Goal: Task Accomplishment & Management: Manage account settings

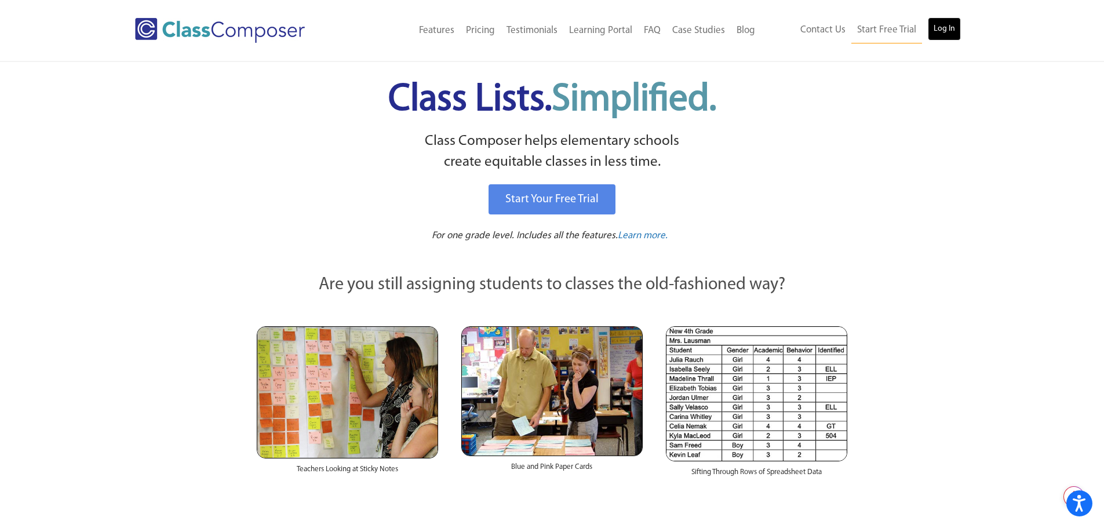
click at [948, 31] on link "Log In" at bounding box center [944, 28] width 33 height 23
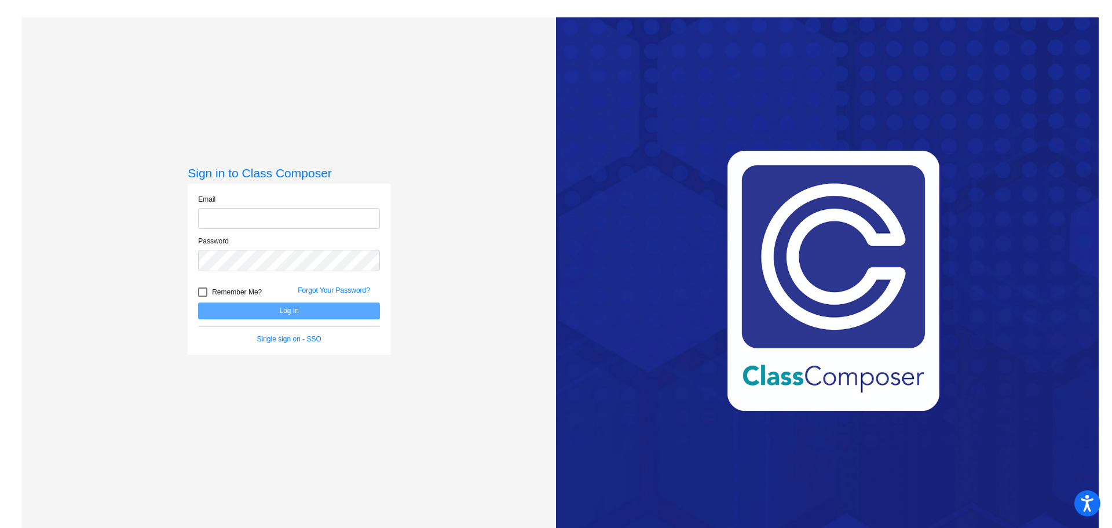
type input "[EMAIL_ADDRESS][DOMAIN_NAME]"
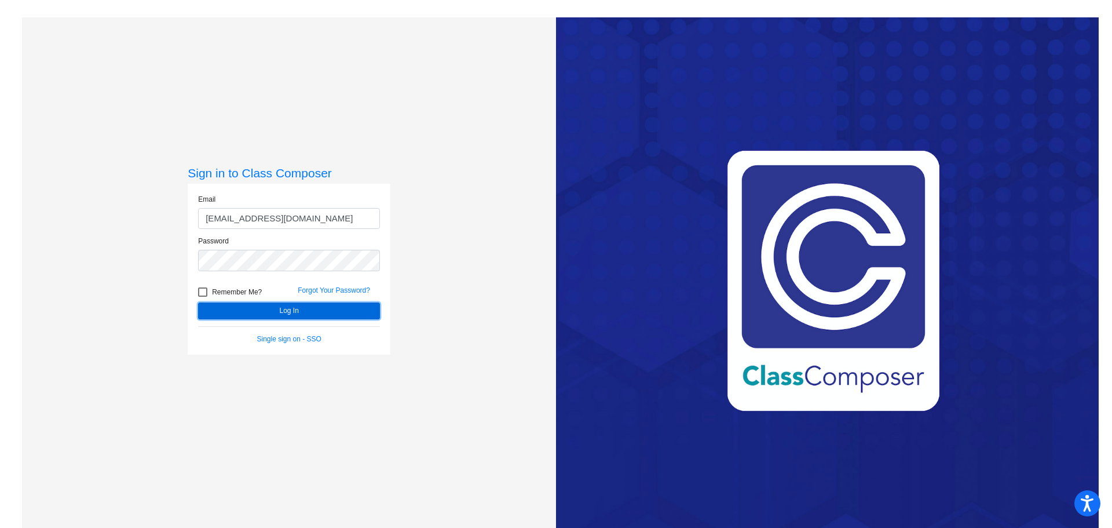
click at [301, 309] on button "Log In" at bounding box center [289, 310] width 182 height 17
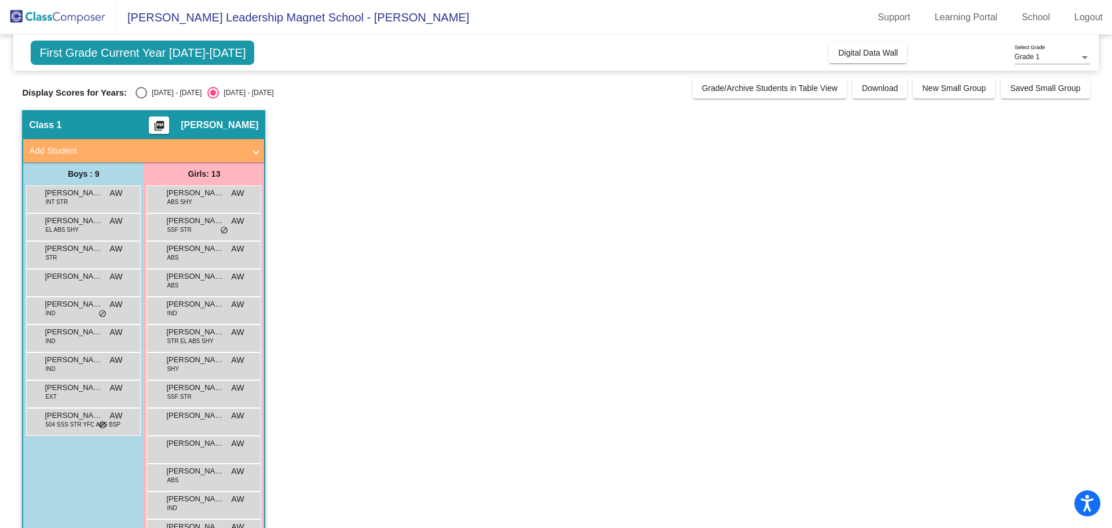
click at [143, 92] on div "Select an option" at bounding box center [142, 93] width 12 height 12
click at [141, 98] on input "[DATE] - [DATE]" at bounding box center [141, 98] width 1 height 1
radio input "true"
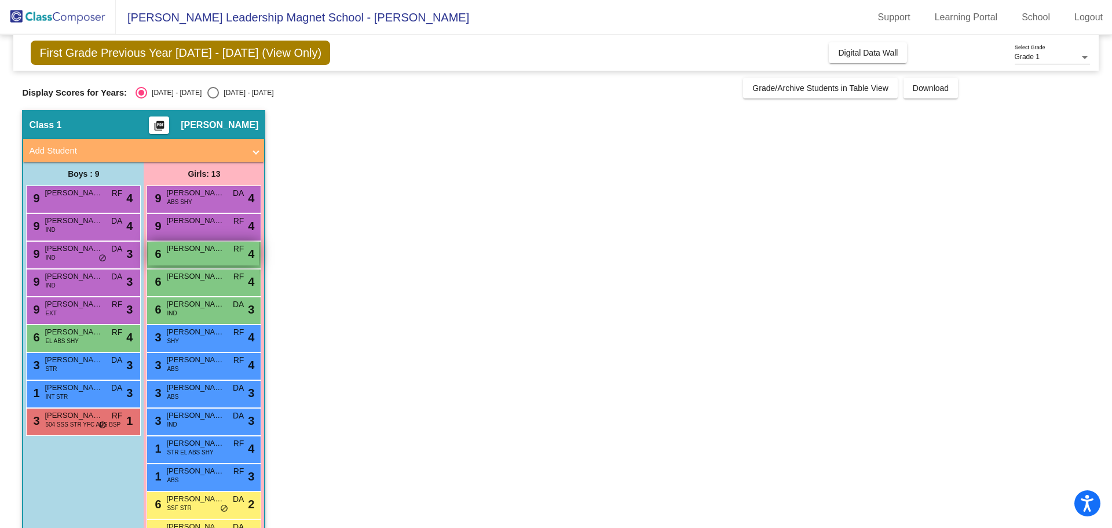
click at [174, 250] on span "[PERSON_NAME]" at bounding box center [195, 249] width 58 height 12
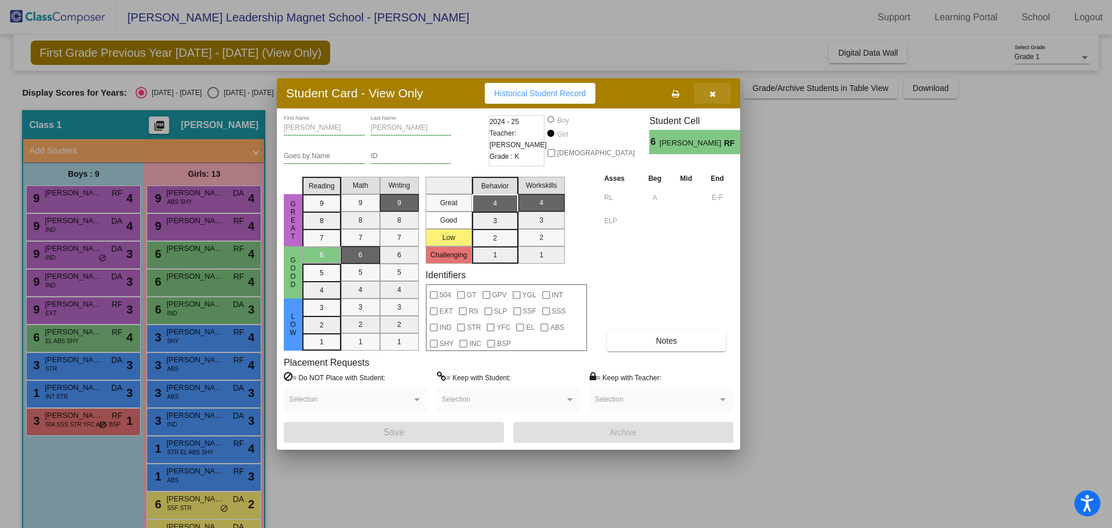
click at [713, 92] on icon "button" at bounding box center [713, 94] width 6 height 8
